Goal: Task Accomplishment & Management: Use online tool/utility

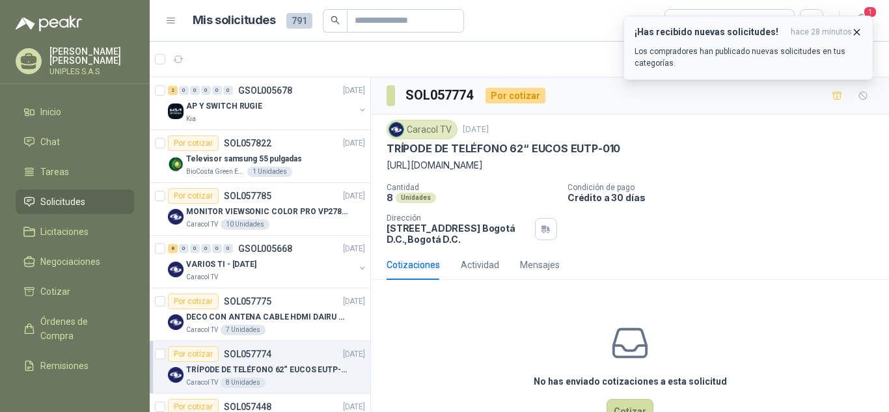
click at [809, 48] on p "Los compradores han publicado nuevas solicitudes en tus categorías." at bounding box center [749, 57] width 228 height 23
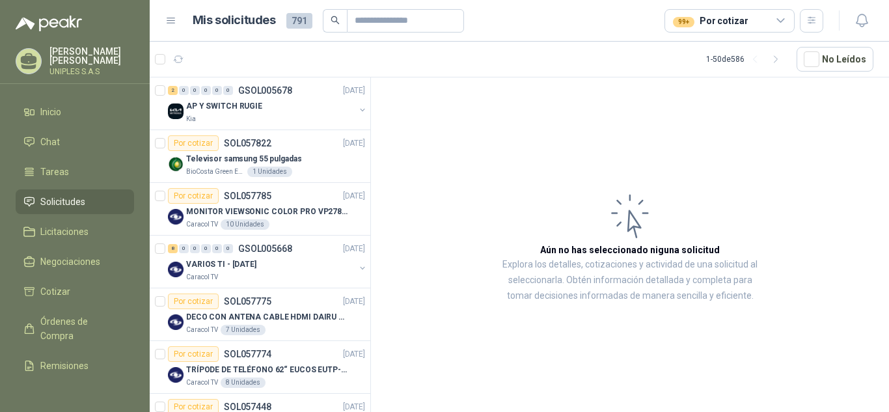
click at [783, 18] on icon at bounding box center [781, 21] width 12 height 12
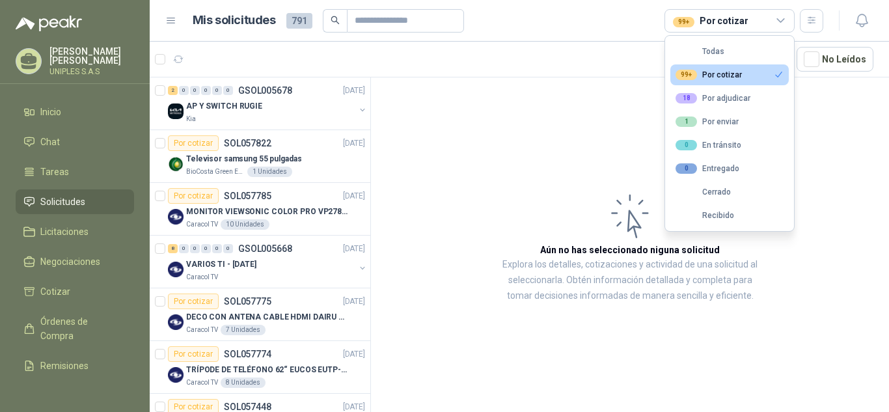
click at [726, 75] on div "99+ Por cotizar" at bounding box center [709, 75] width 66 height 10
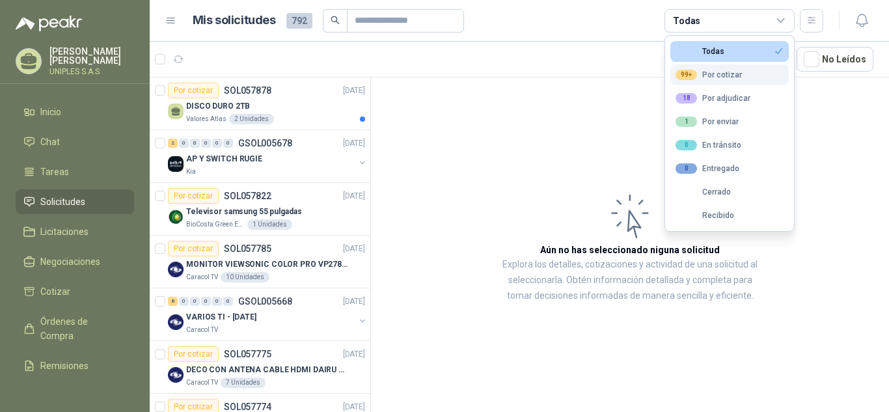
click at [726, 75] on div "99+ Por cotizar" at bounding box center [709, 75] width 66 height 10
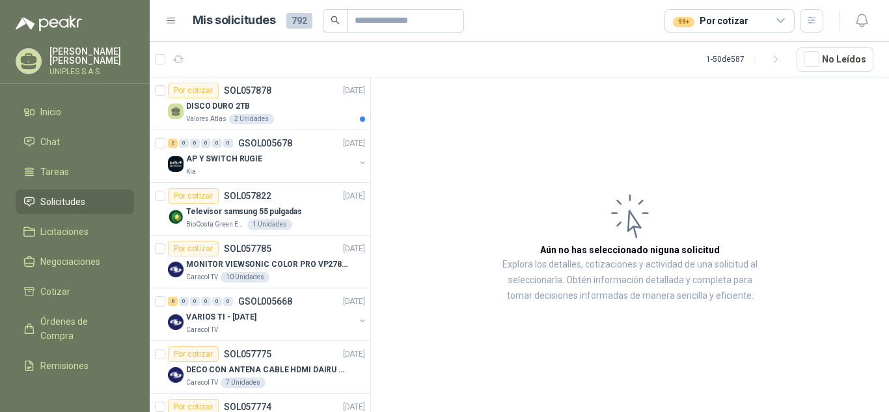
click at [445, 164] on article "Aún no has seleccionado niguna solicitud Explora los detalles, cotizaciones y a…" at bounding box center [630, 246] width 518 height 339
click at [201, 108] on p "DISCO DURO 2TB" at bounding box center [218, 106] width 64 height 12
